Goal: Task Accomplishment & Management: Use online tool/utility

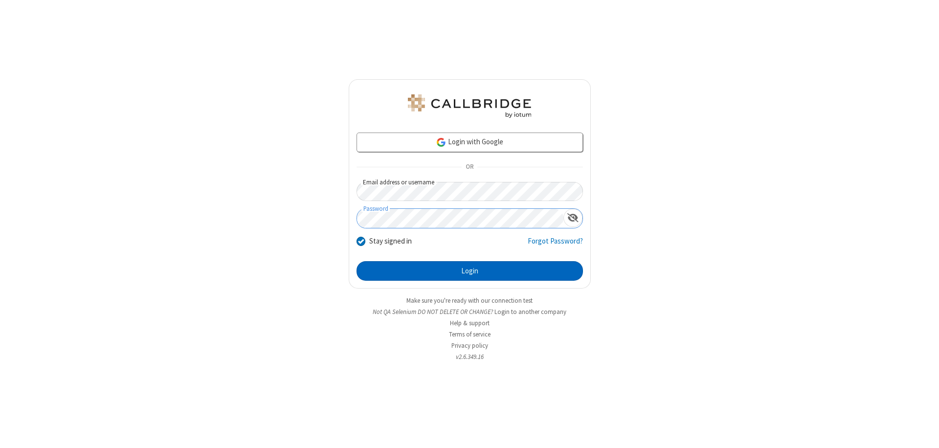
click at [470, 271] on button "Login" at bounding box center [470, 271] width 226 height 20
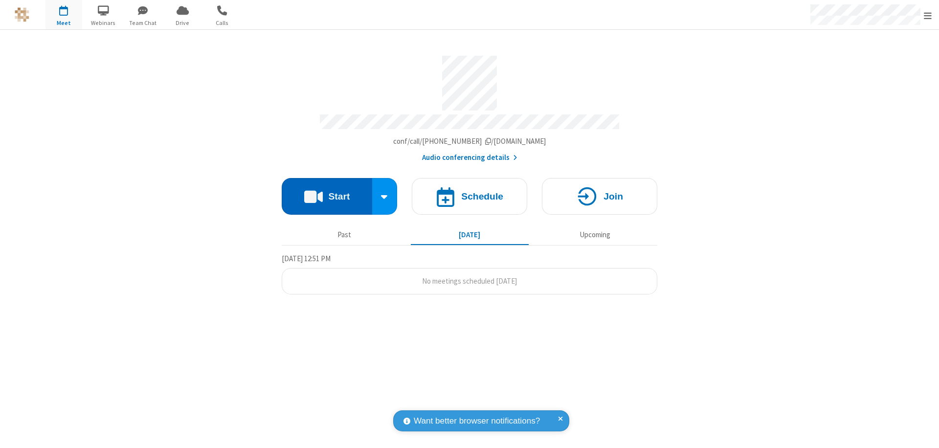
click at [327, 192] on button "Start" at bounding box center [327, 196] width 90 height 37
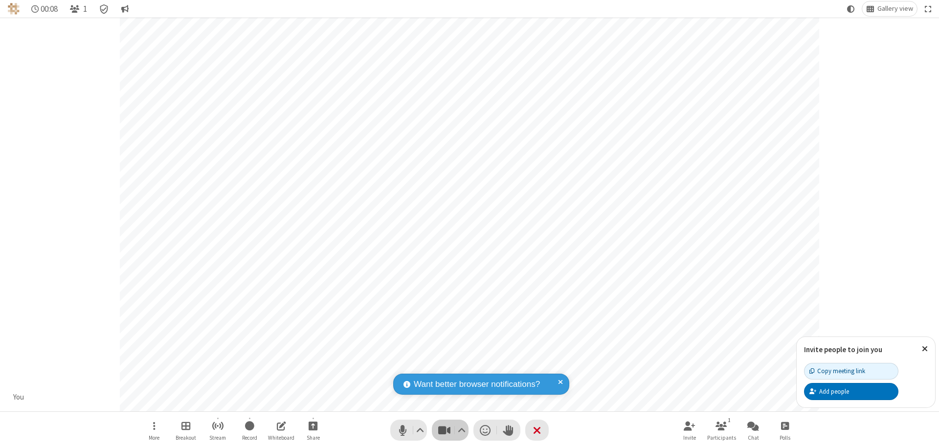
click at [444, 430] on span "Stop video (⌘+Shift+V)" at bounding box center [444, 430] width 15 height 14
click at [444, 430] on span "Start video (⌘+Shift+V)" at bounding box center [444, 430] width 15 height 14
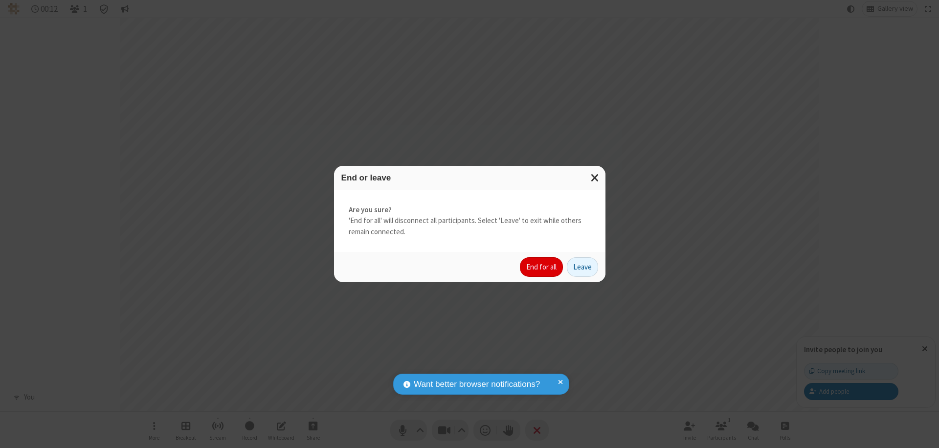
click at [542, 267] on button "End for all" at bounding box center [541, 267] width 43 height 20
